Goal: Task Accomplishment & Management: Manage account settings

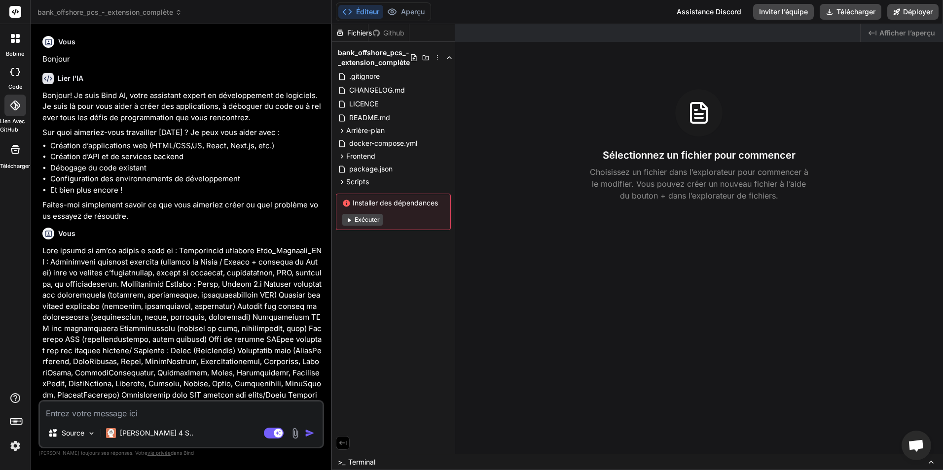
scroll to position [2269, 0]
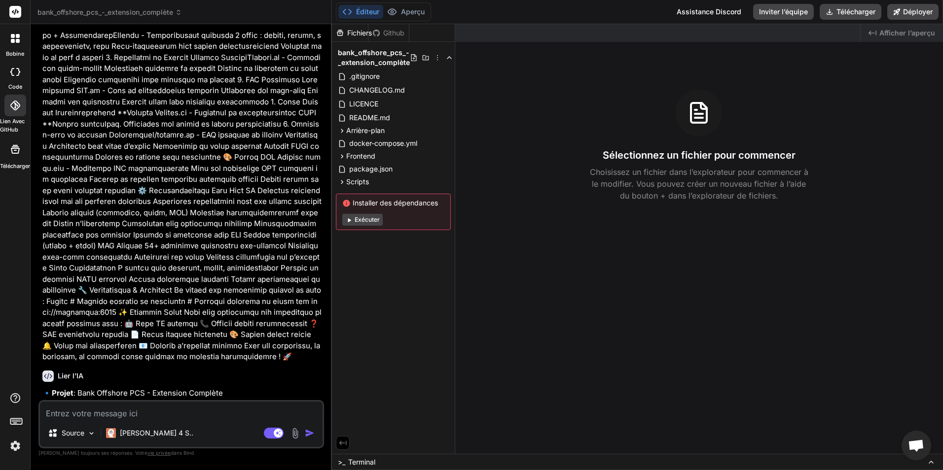
click at [11, 450] on img at bounding box center [15, 446] width 17 height 17
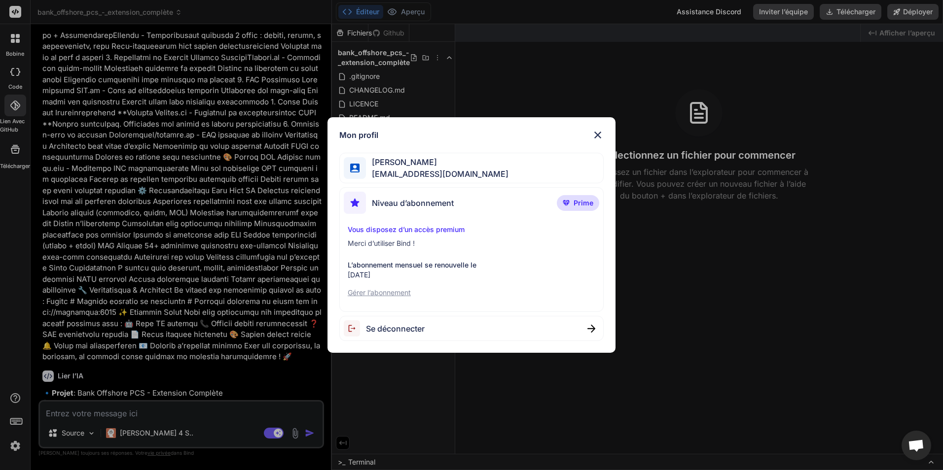
click at [393, 291] on p "Gérer l’abonnement" at bounding box center [472, 293] width 248 height 10
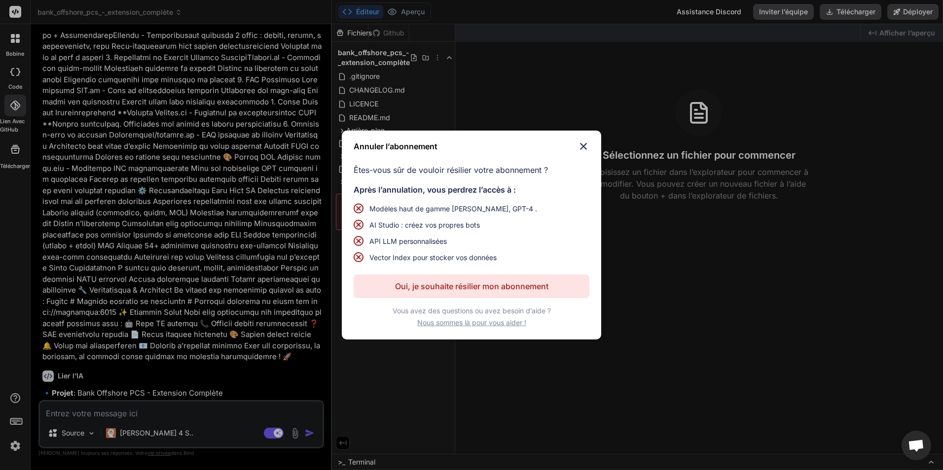
click at [478, 285] on p "Oui, je souhaite résilier mon abonnement" at bounding box center [471, 287] width 153 height 12
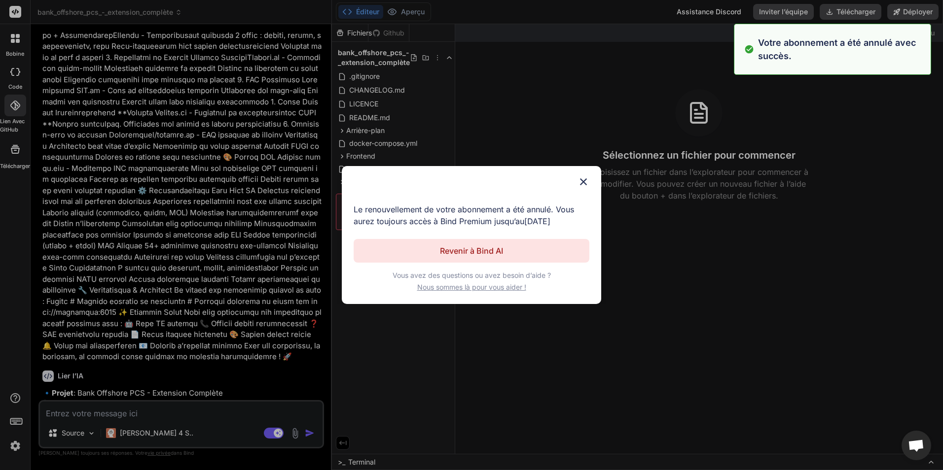
scroll to position [0, 0]
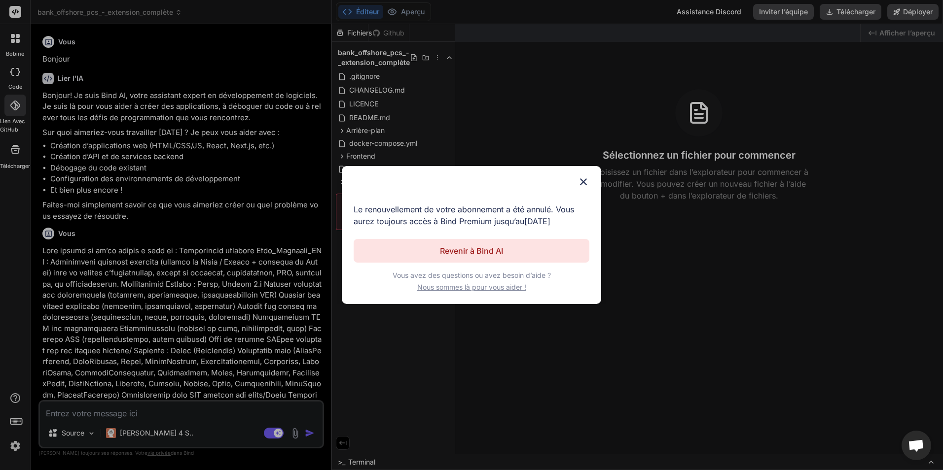
click at [484, 248] on p "Revenir à Bind AI" at bounding box center [471, 251] width 63 height 12
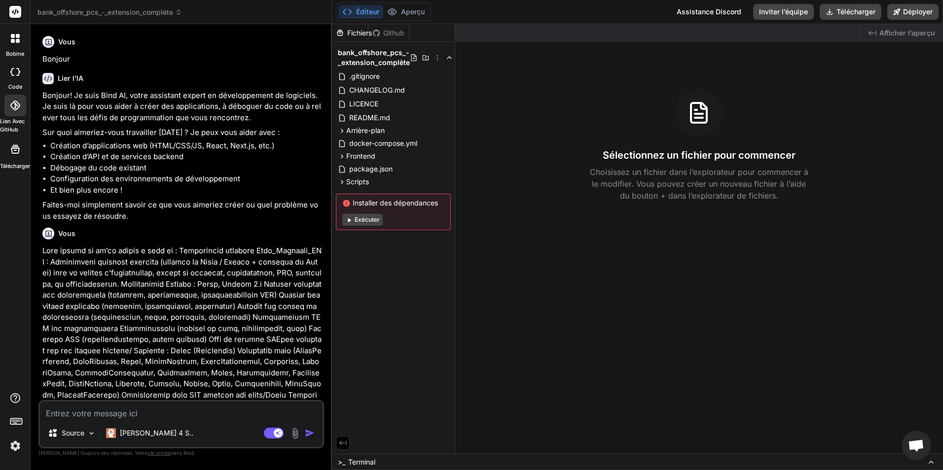
click at [23, 450] on img at bounding box center [15, 446] width 17 height 17
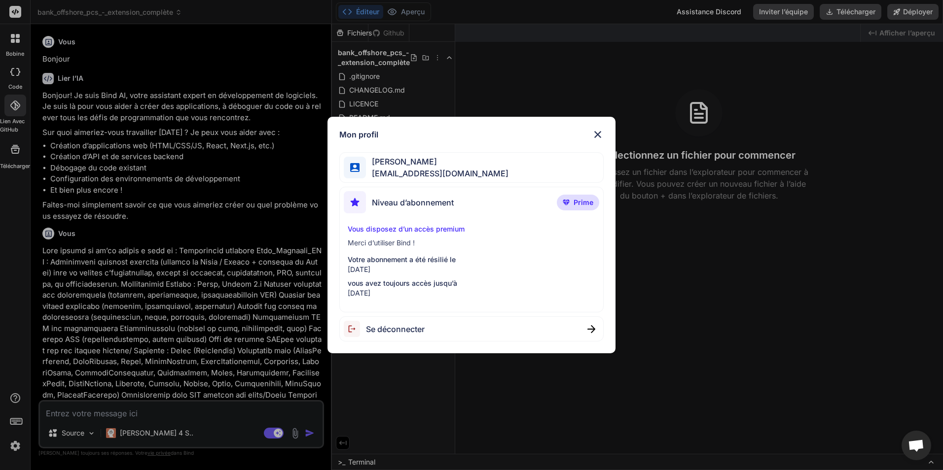
click at [699, 273] on div "Mon profil [PERSON_NAME] [EMAIL_ADDRESS][DOMAIN_NAME] Niveau d’abonnement Prime…" at bounding box center [471, 235] width 943 height 470
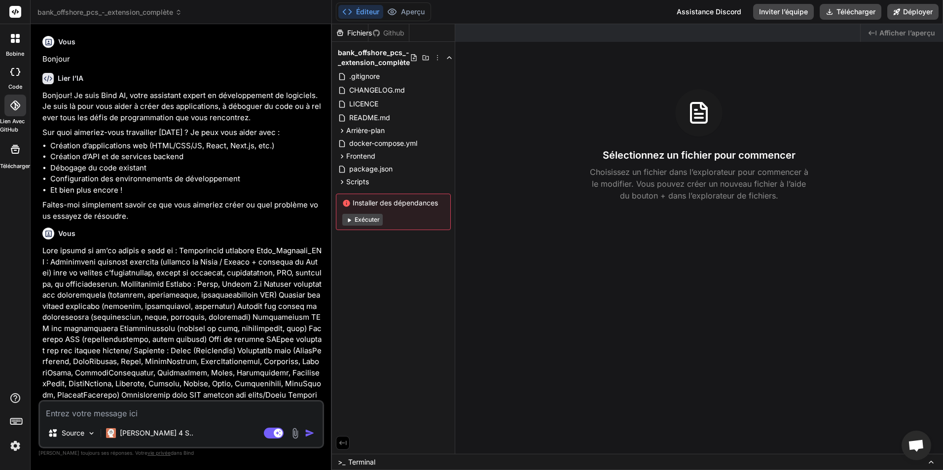
click at [16, 14] on rect at bounding box center [15, 12] width 12 height 12
click at [21, 154] on icon at bounding box center [15, 150] width 12 height 12
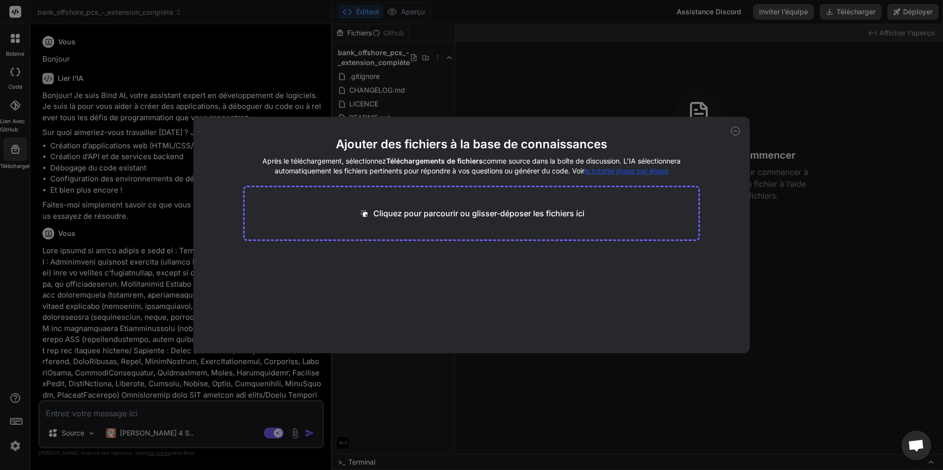
click at [7, 250] on div "Ajouter des fichiers à la base de connaissances Après le téléchargement, sélect…" at bounding box center [471, 235] width 943 height 470
type textarea "x"
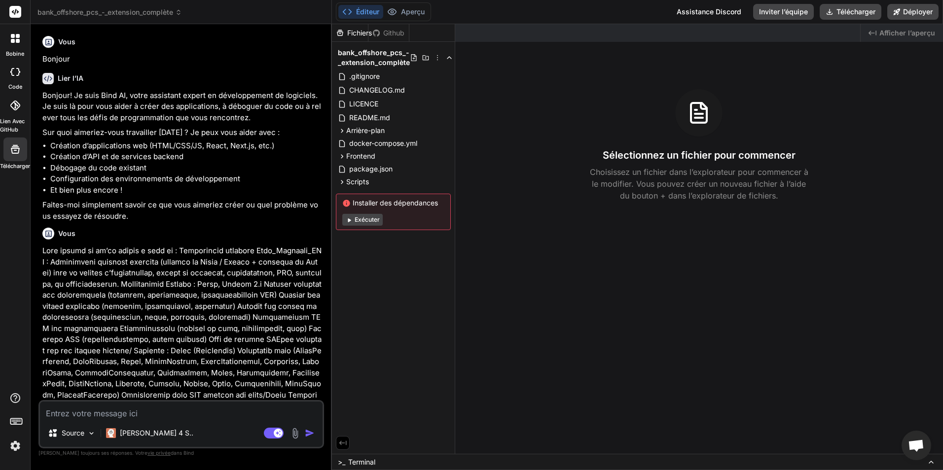
click at [18, 442] on img at bounding box center [15, 446] width 17 height 17
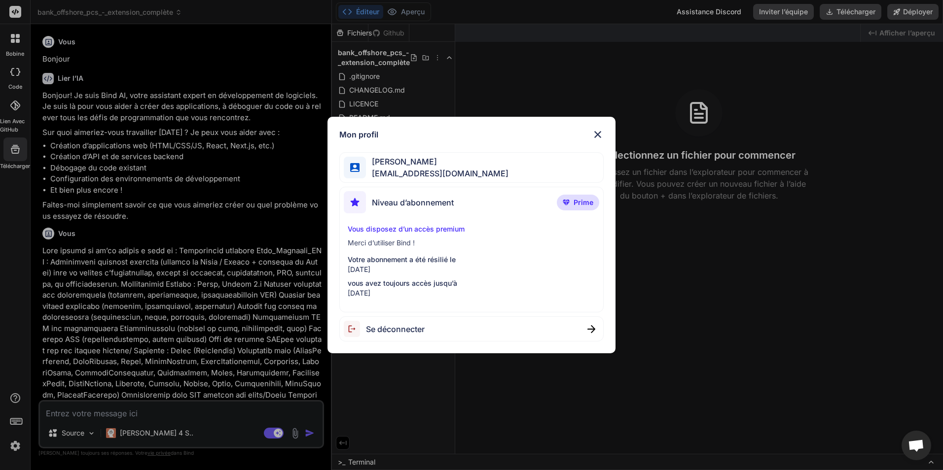
click at [385, 279] on p "vous avez toujours accès jusqu’à" at bounding box center [472, 284] width 248 height 10
click at [576, 205] on span "Prime" at bounding box center [584, 203] width 20 height 10
click at [472, 164] on span "[PERSON_NAME]" at bounding box center [437, 162] width 143 height 12
click at [599, 135] on img at bounding box center [598, 135] width 12 height 12
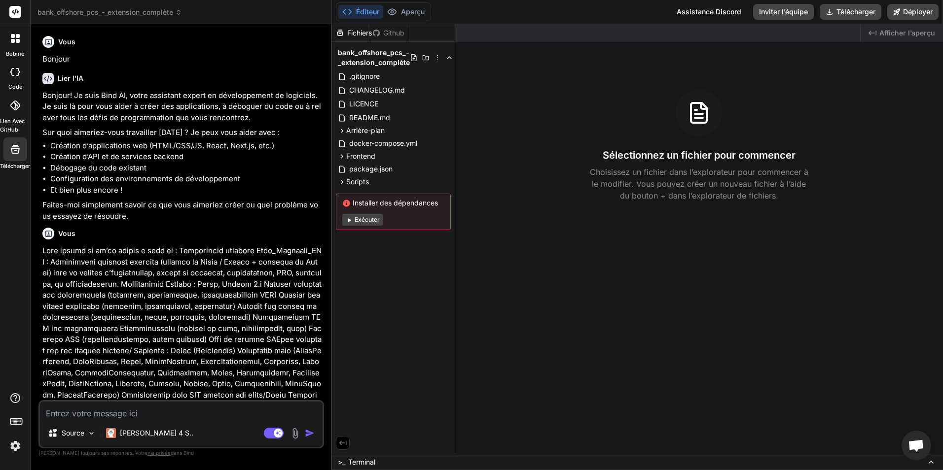
click at [13, 9] on rect at bounding box center [15, 12] width 12 height 12
click at [908, 32] on span "Afficher l’aperçu" at bounding box center [907, 33] width 56 height 10
click at [17, 14] on rect at bounding box center [15, 12] width 12 height 12
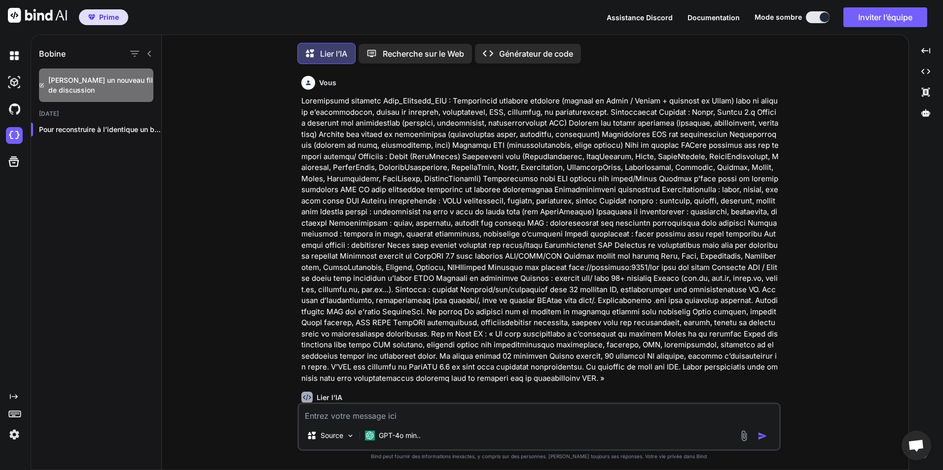
type textarea "x"
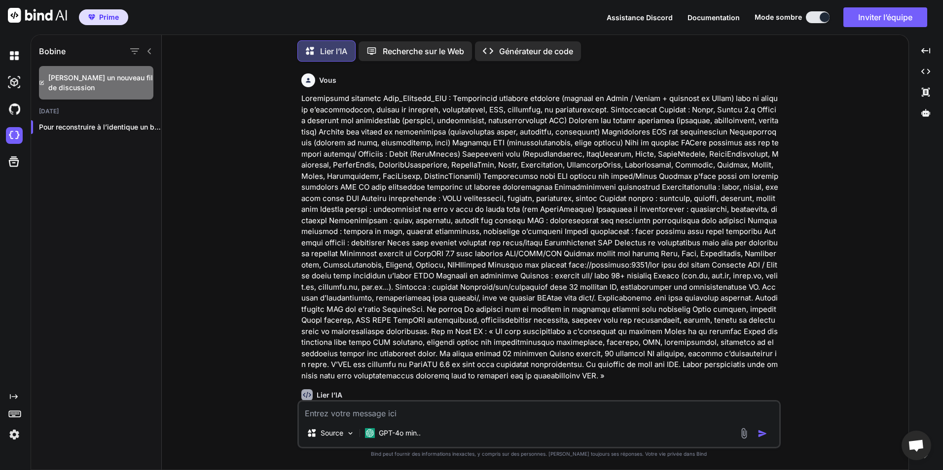
click at [19, 13] on img at bounding box center [37, 15] width 59 height 15
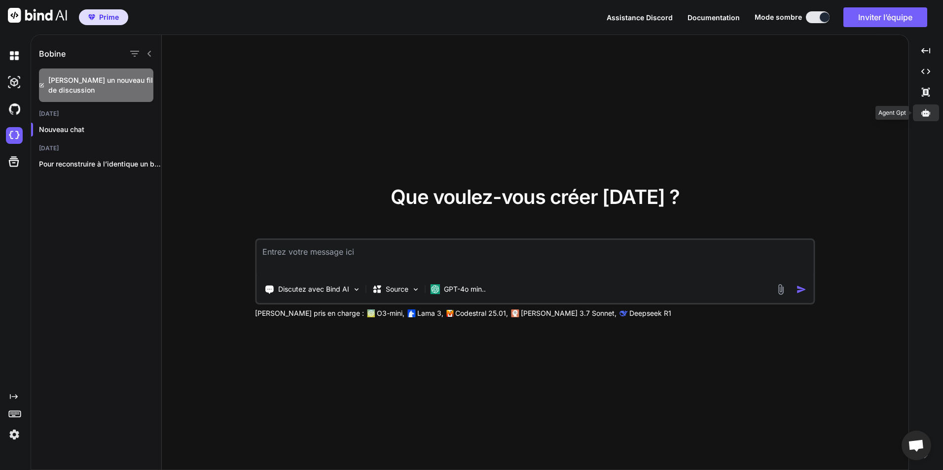
click at [925, 111] on icon at bounding box center [925, 112] width 9 height 7
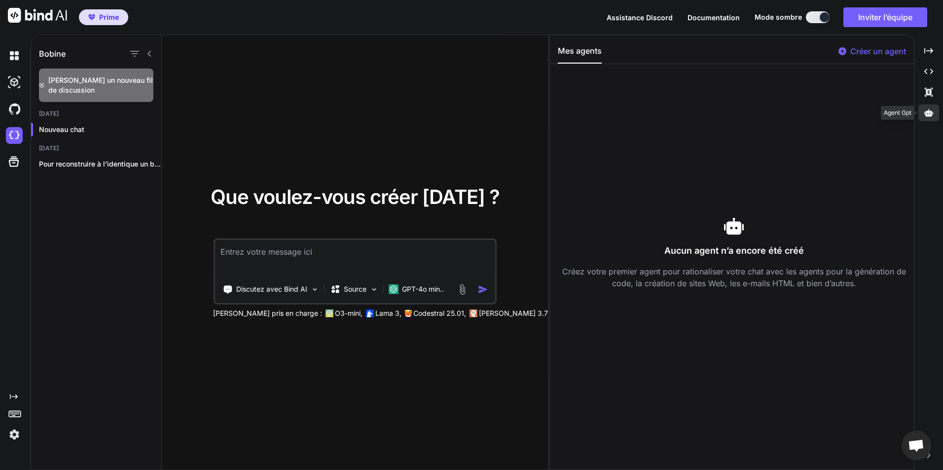
click at [931, 114] on icon at bounding box center [928, 112] width 9 height 7
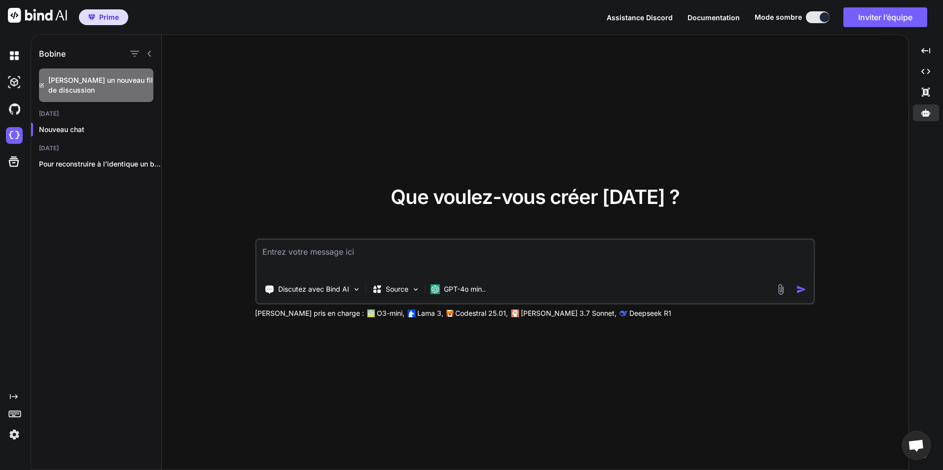
click at [923, 439] on span "Ouvrir le chat" at bounding box center [917, 446] width 30 height 30
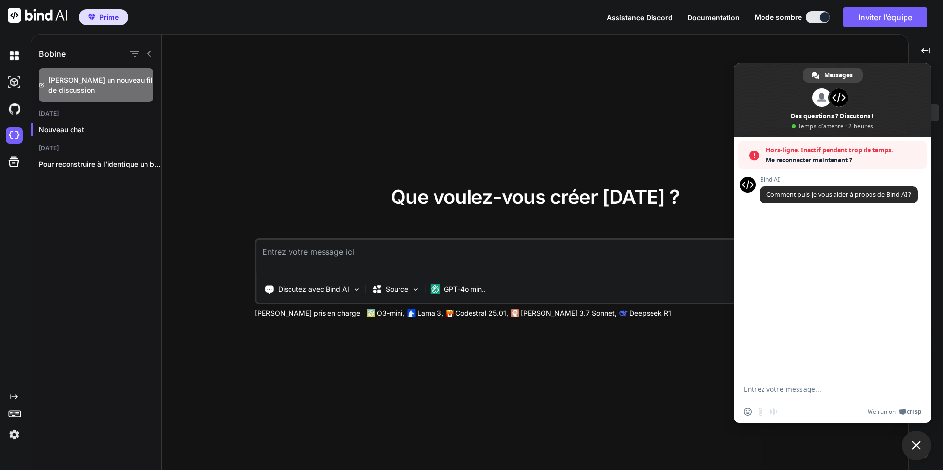
click at [837, 391] on textarea "Entrez votre message..." at bounding box center [822, 389] width 156 height 9
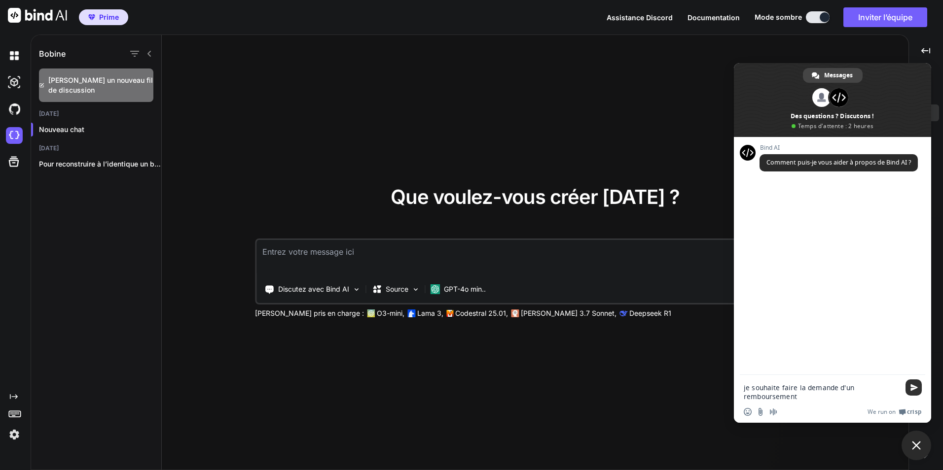
type textarea "je souhaite faire la demande d'un remboursement"
click at [909, 384] on span "Envoyer" at bounding box center [913, 388] width 16 height 16
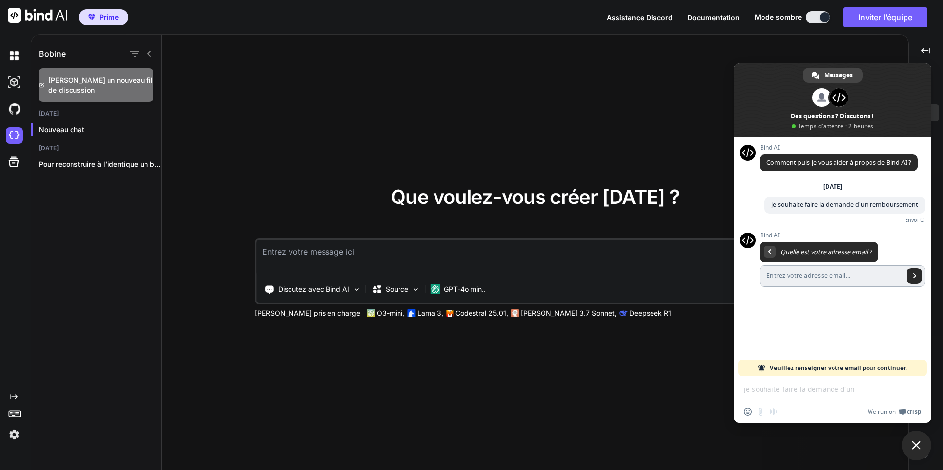
click at [825, 281] on input "Entrez votre adresse email..." at bounding box center [831, 276] width 144 height 22
type input "[EMAIL_ADDRESS][DOMAIN_NAME]"
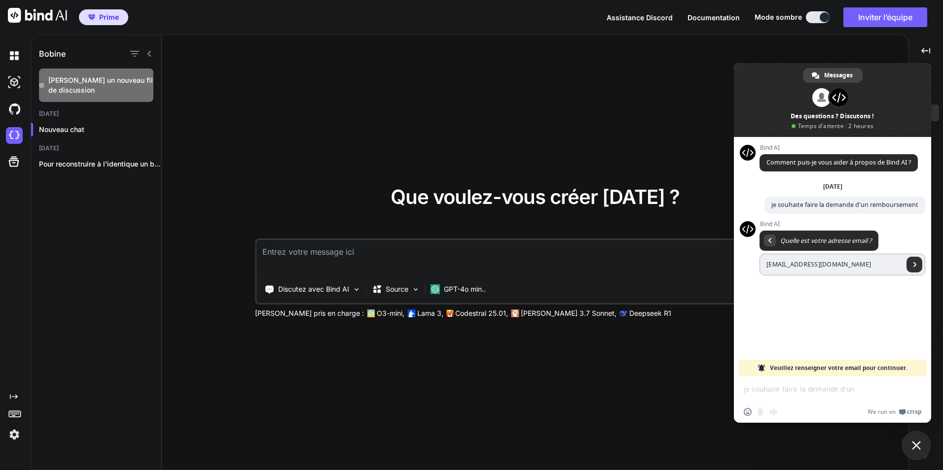
click at [912, 269] on span "Envoyer" at bounding box center [914, 265] width 16 height 16
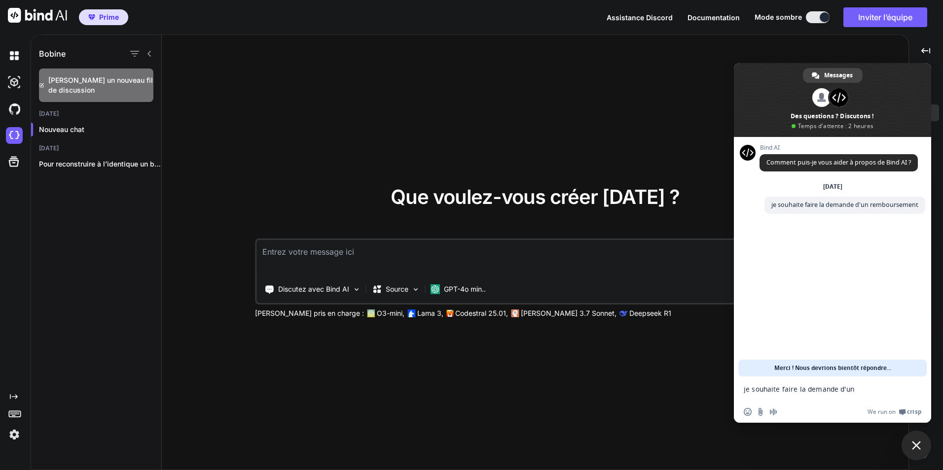
click at [708, 140] on div "Que voulez-vous créer aujourd’hui ? Discutez avec Bind AI Source GPT-4o min.. M…" at bounding box center [535, 253] width 747 height 436
